Goal: Information Seeking & Learning: Find specific page/section

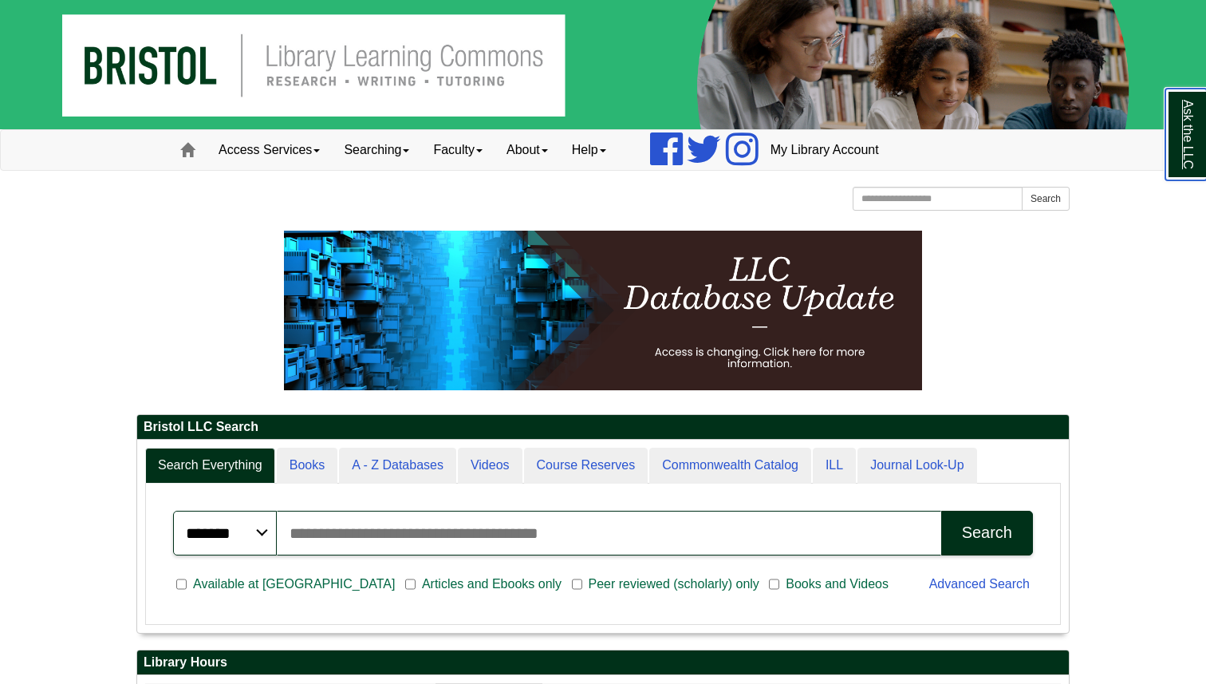
scroll to position [192, 932]
click at [353, 534] on input "Search articles, books, journals & more" at bounding box center [609, 532] width 664 height 45
click at [941, 510] on button "Search" at bounding box center [987, 532] width 92 height 45
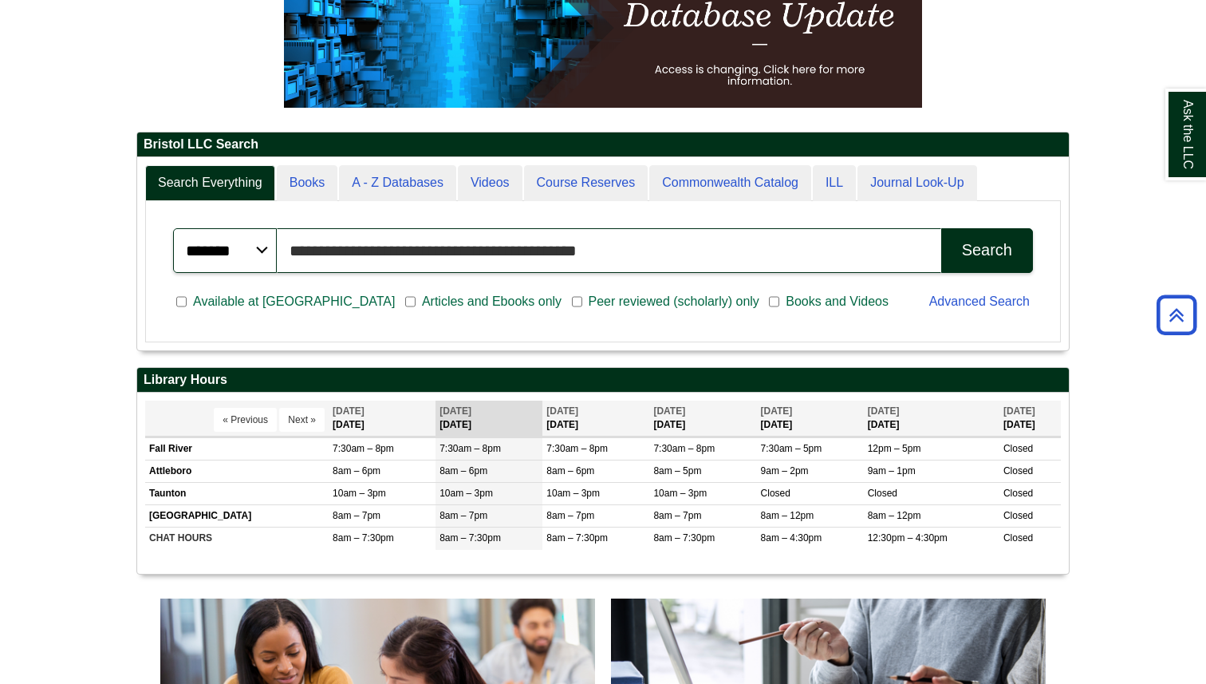
scroll to position [262, 0]
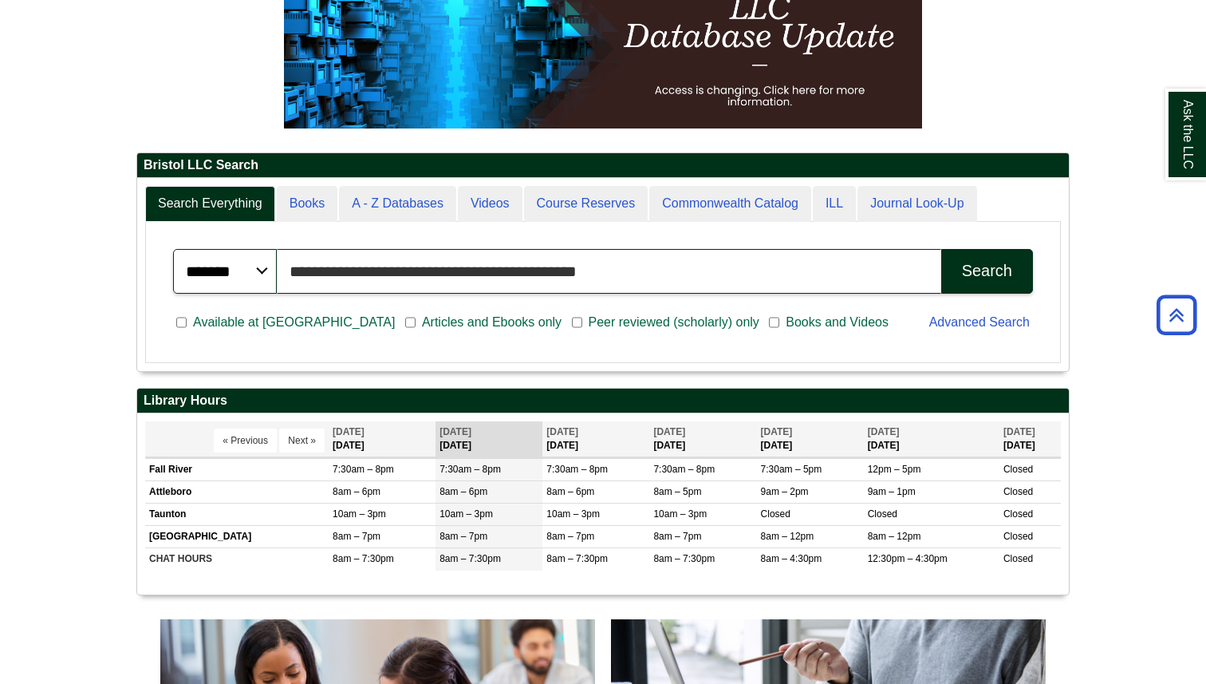
drag, startPoint x: 614, startPoint y: 266, endPoint x: 289, endPoint y: 271, distance: 325.5
click at [289, 271] on input "**********" at bounding box center [609, 271] width 664 height 45
click at [672, 273] on input "**********" at bounding box center [609, 271] width 664 height 45
type input "**********"
click at [998, 269] on div "Search" at bounding box center [987, 271] width 50 height 18
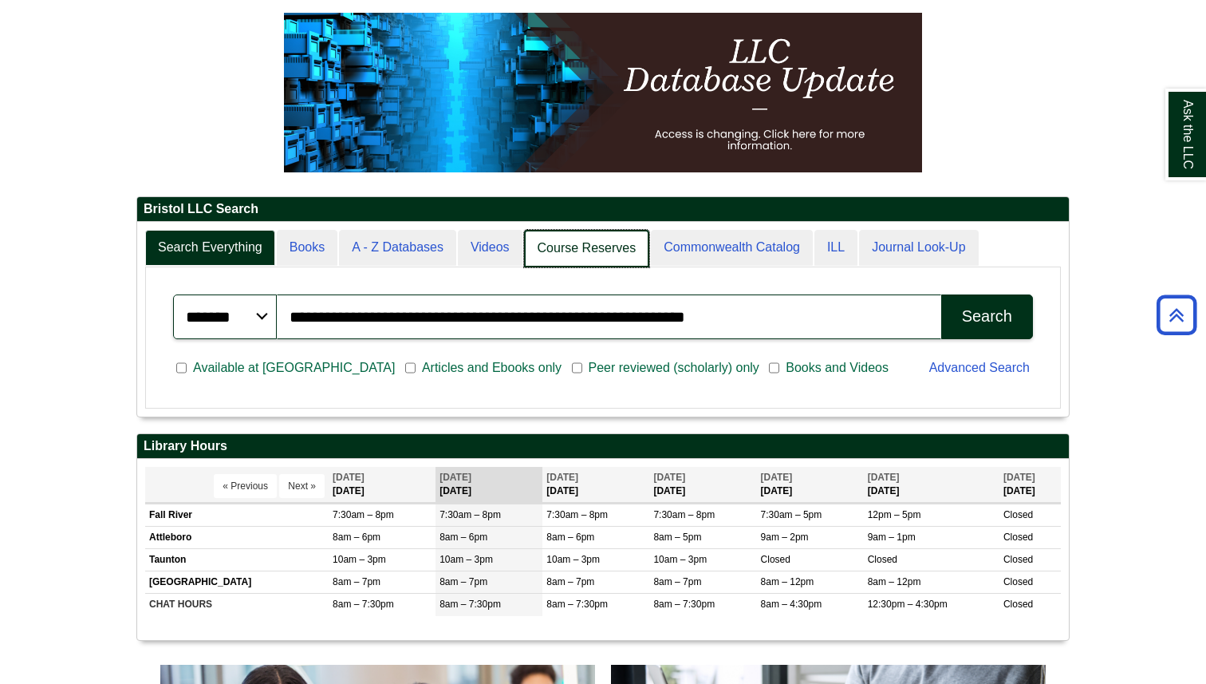
scroll to position [8, 8]
click at [612, 240] on link "Course Reserves" at bounding box center [587, 248] width 126 height 37
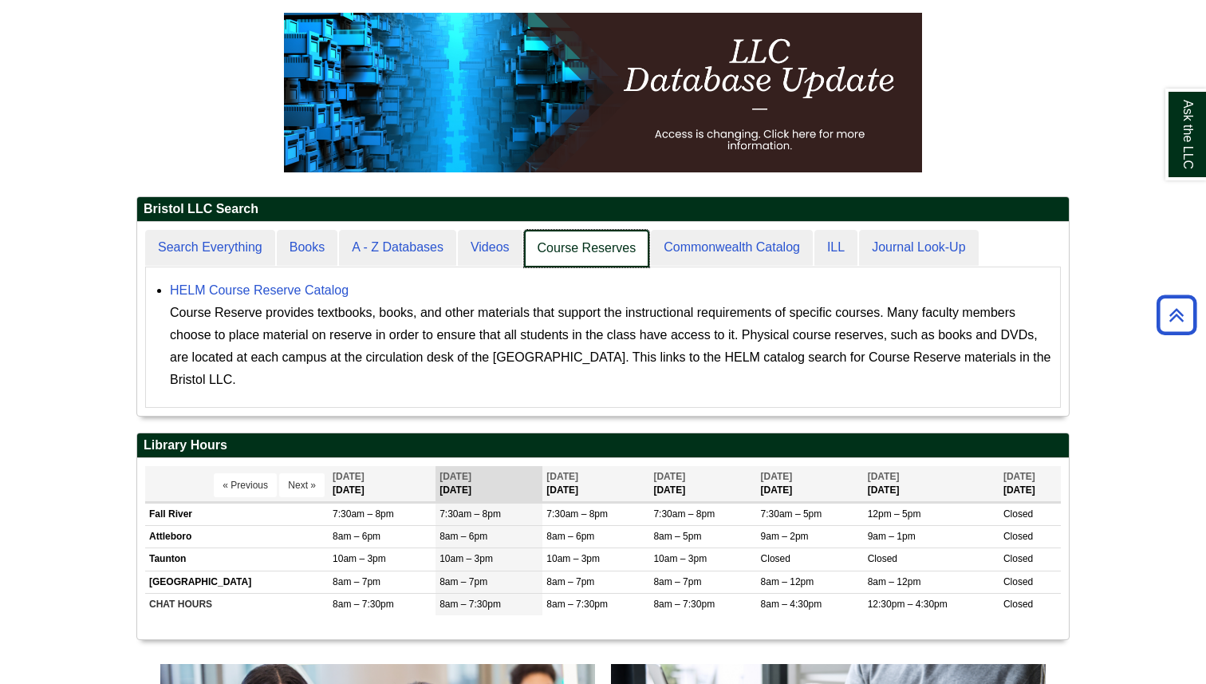
scroll to position [193, 932]
click at [604, 258] on link "Course Reserves" at bounding box center [587, 248] width 126 height 37
click at [284, 231] on link "Books" at bounding box center [308, 248] width 62 height 37
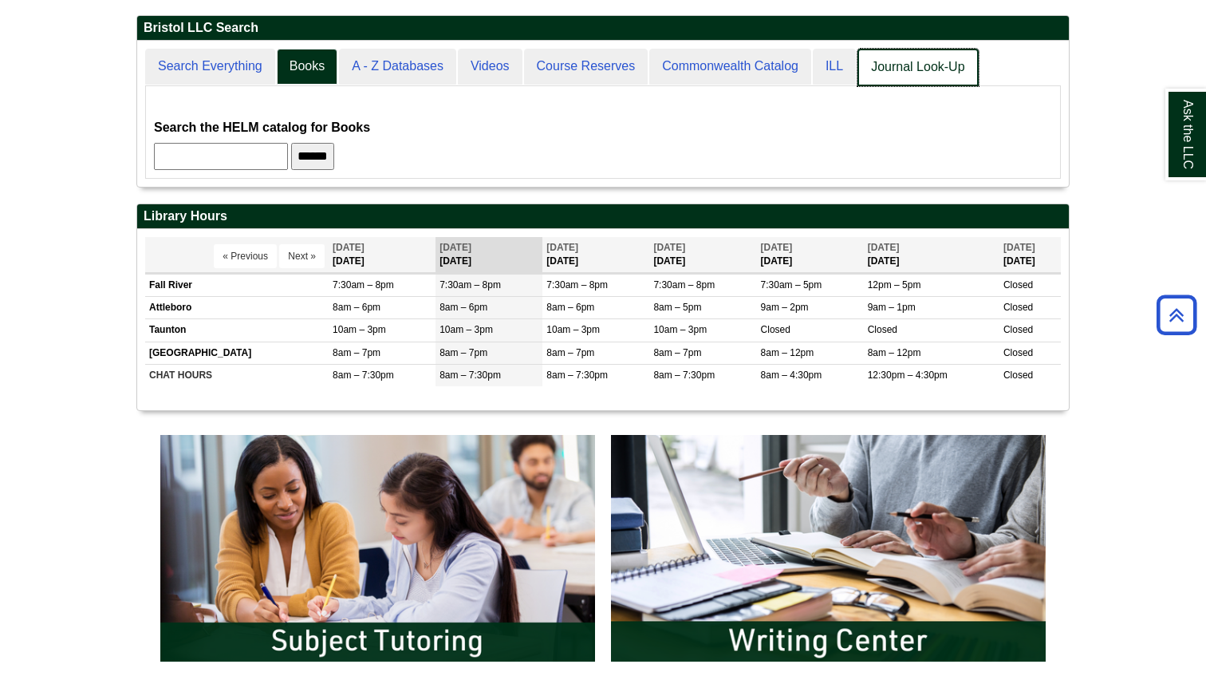
click at [903, 69] on link "Journal Look-Up" at bounding box center [917, 67] width 120 height 37
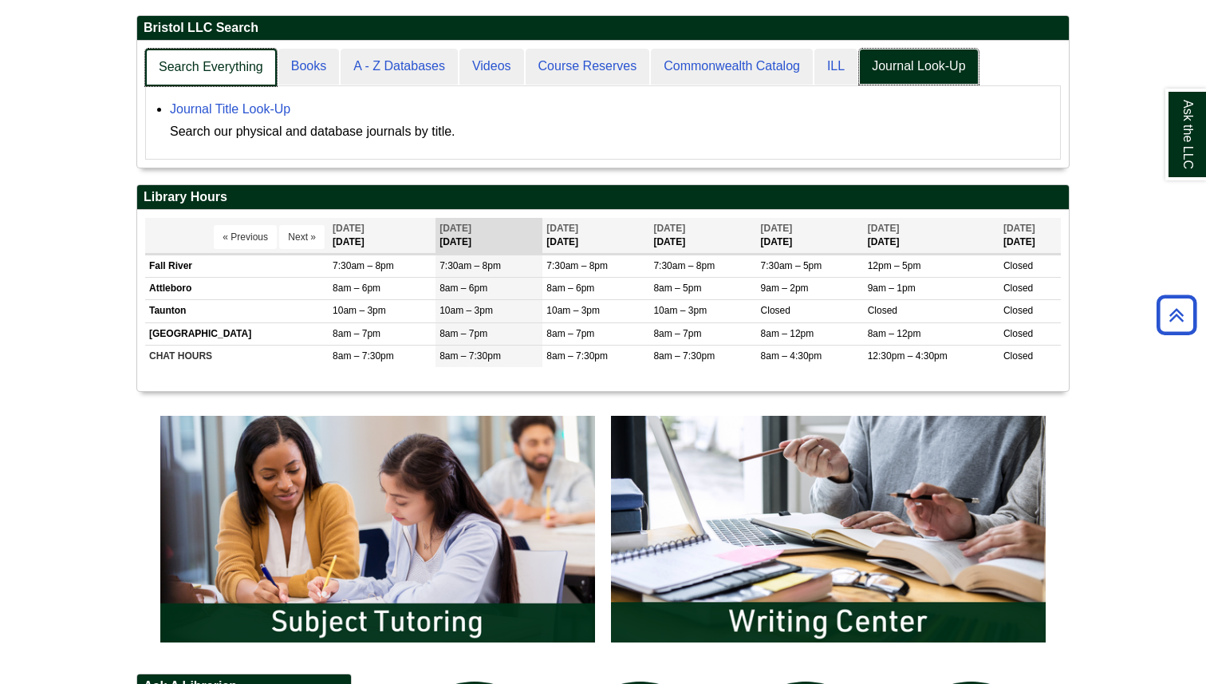
scroll to position [126, 932]
click at [233, 64] on link "Search Everything" at bounding box center [211, 67] width 132 height 37
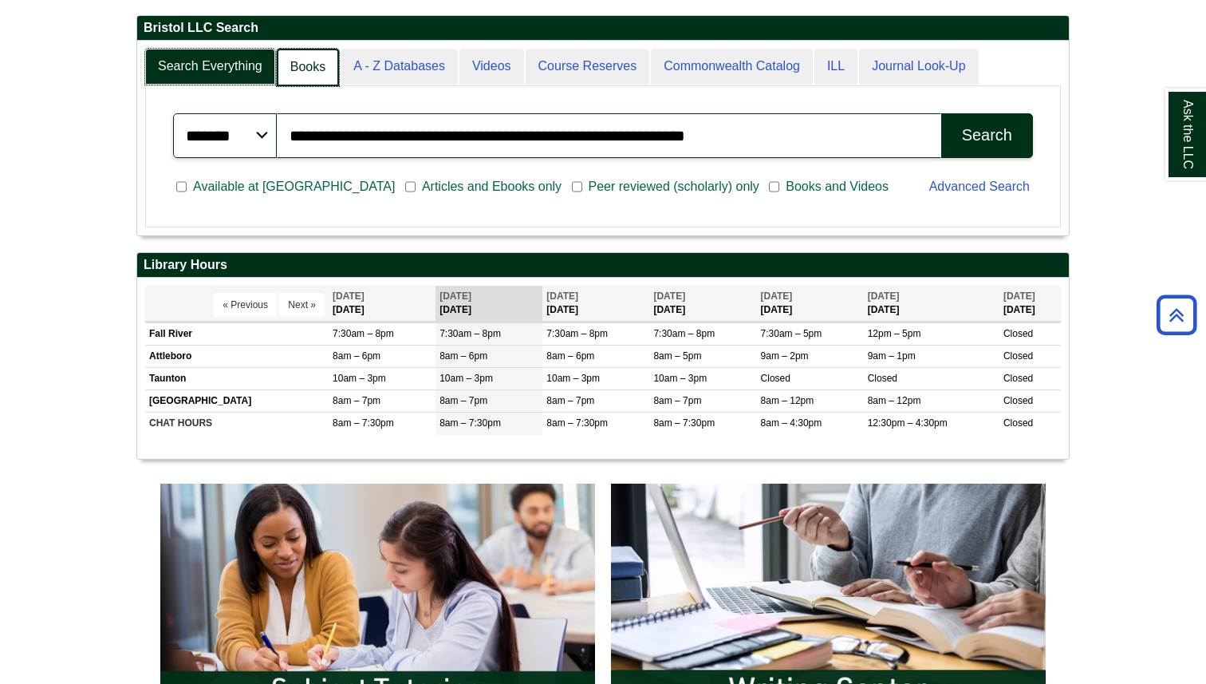
scroll to position [194, 932]
click at [302, 51] on link "Books" at bounding box center [308, 67] width 62 height 37
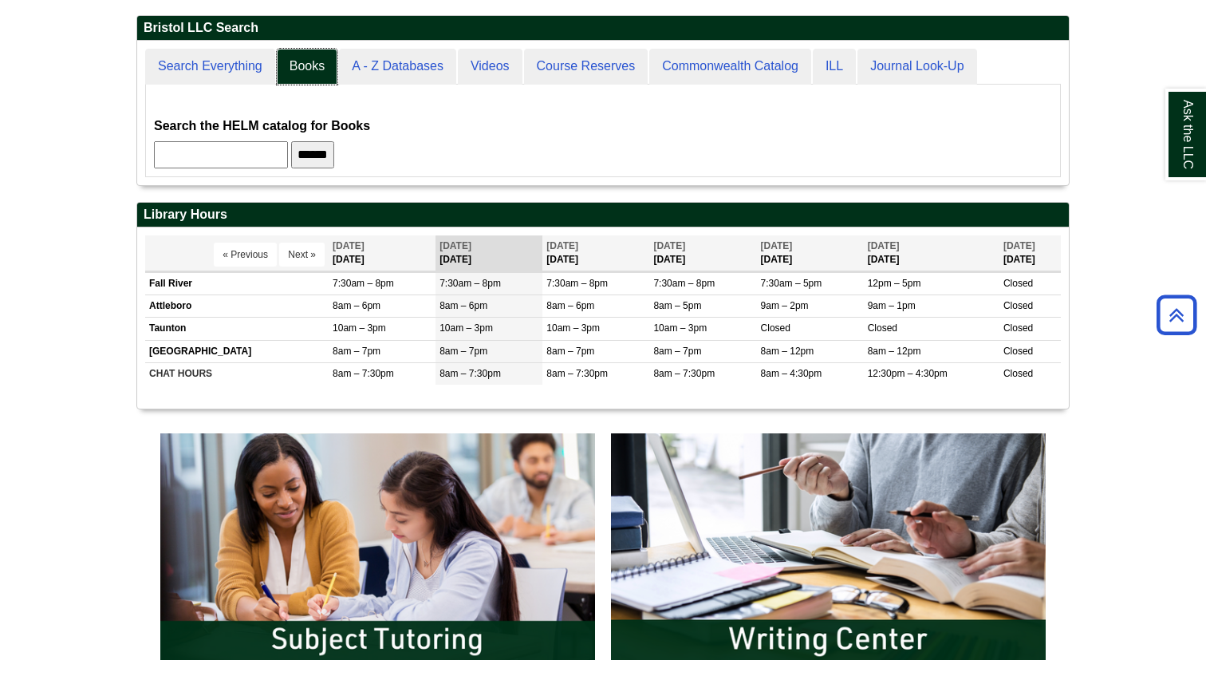
scroll to position [144, 932]
click at [412, 87] on div "**********" at bounding box center [603, 131] width 916 height 93
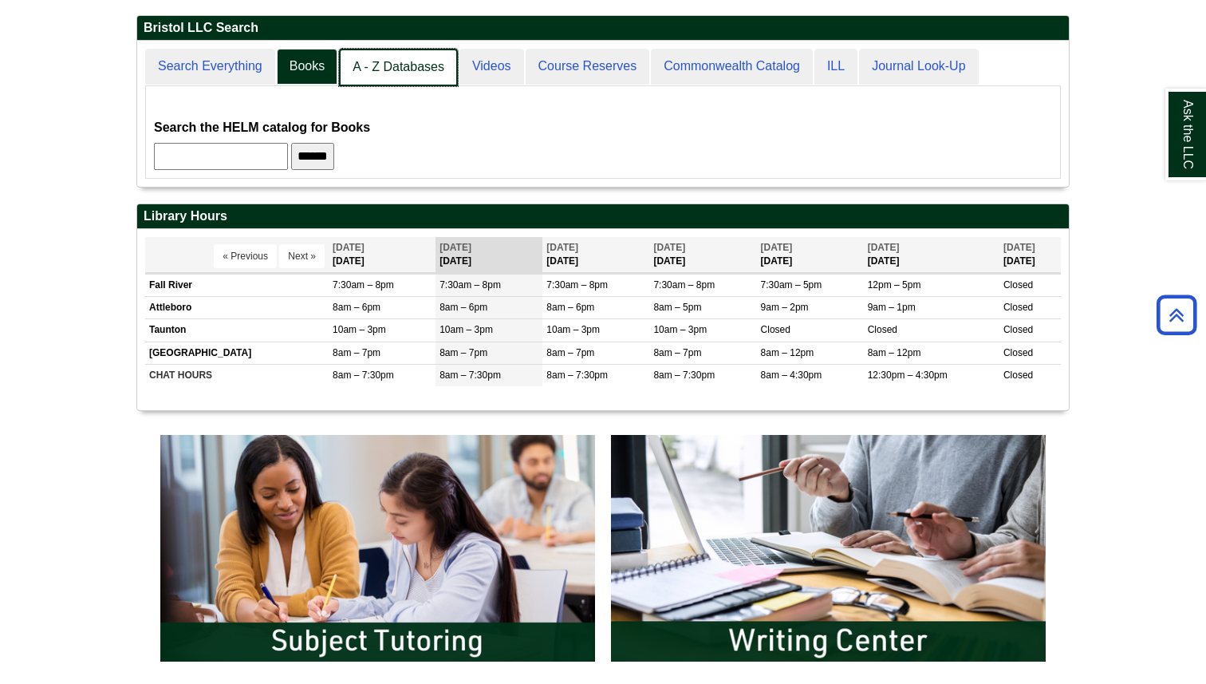
scroll to position [145, 932]
click at [412, 67] on link "A - Z Databases" at bounding box center [398, 67] width 119 height 37
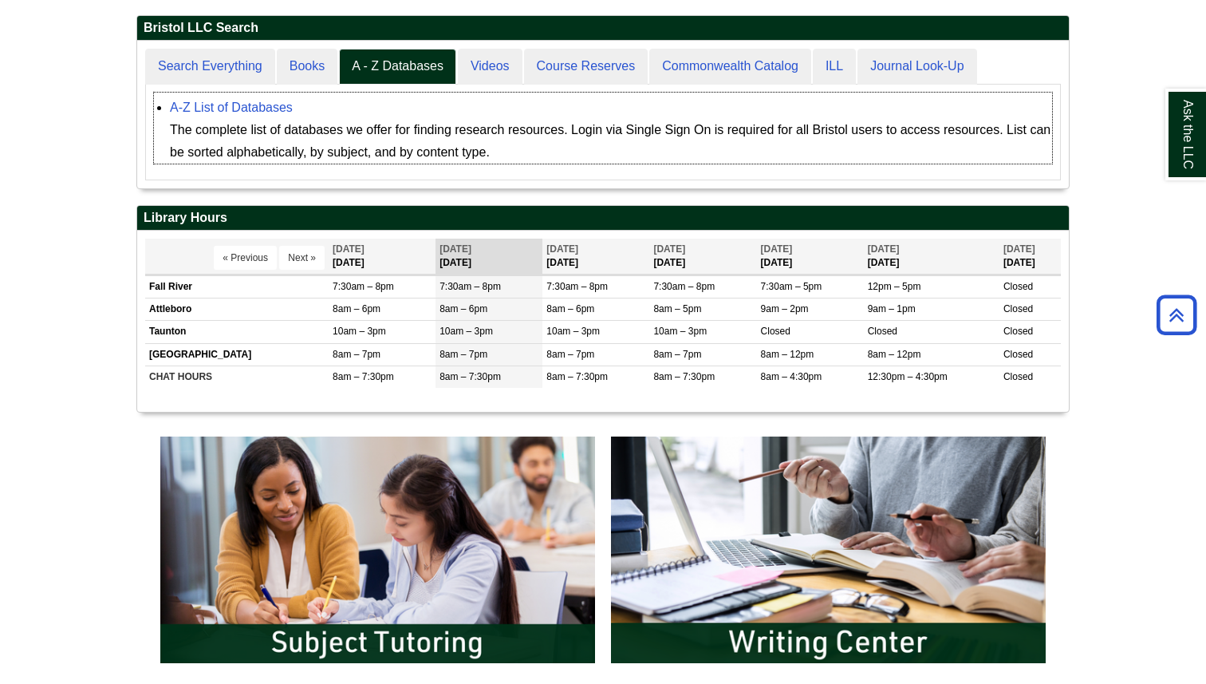
click at [258, 119] on div "The complete list of databases we offer for finding research resources. Login v…" at bounding box center [611, 141] width 882 height 45
click at [265, 106] on link "A-Z List of Databases" at bounding box center [231, 108] width 123 height 14
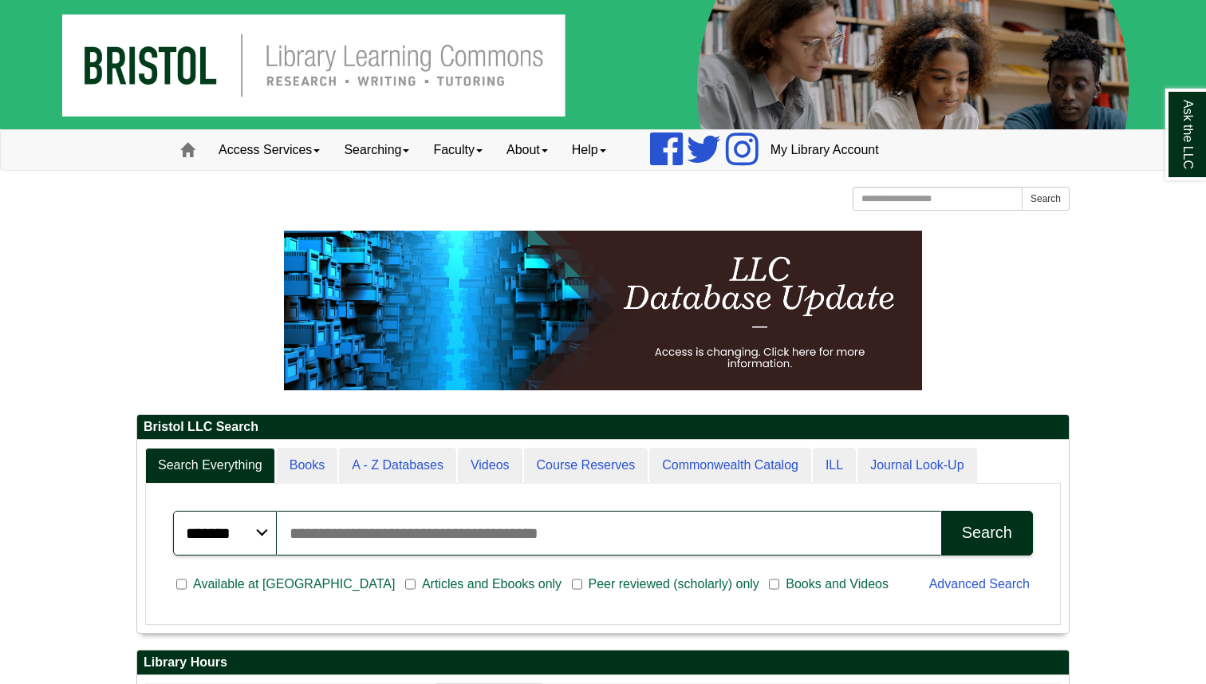
scroll to position [192, 932]
